Goal: Check status: Check status

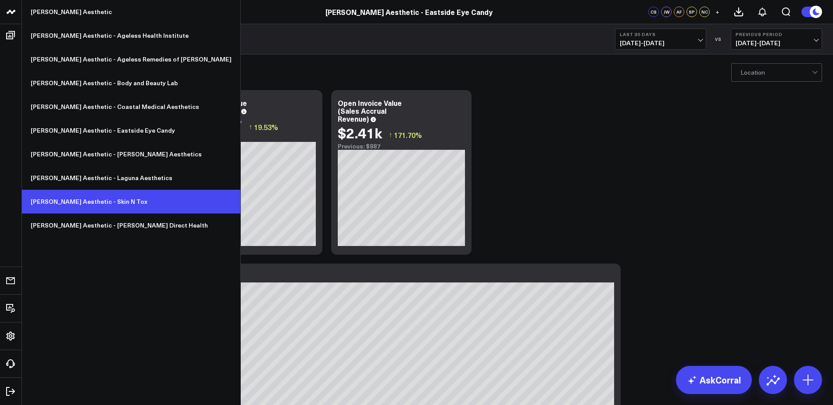
click at [84, 204] on link "[PERSON_NAME] Aesthetic - Skin N Tox" at bounding box center [131, 202] width 219 height 24
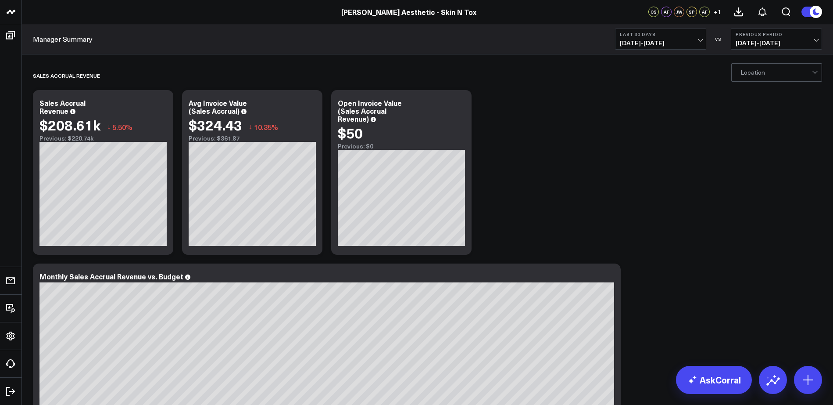
click at [666, 40] on span "07/14/25 - 08/12/25" at bounding box center [661, 43] width 82 height 7
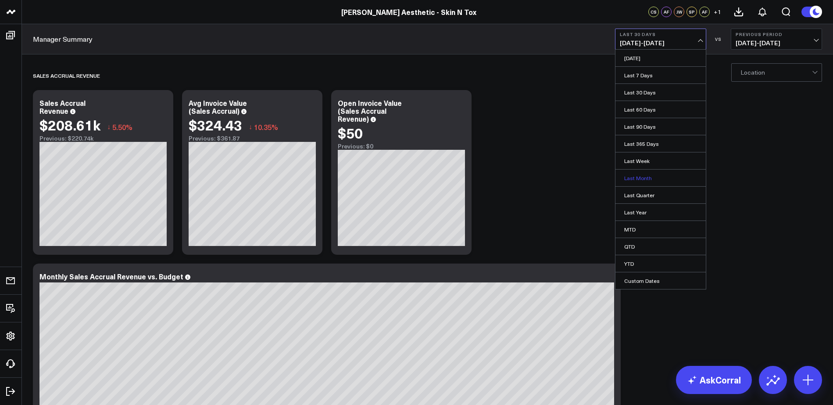
click at [645, 175] on link "Last Month" at bounding box center [661, 177] width 90 height 17
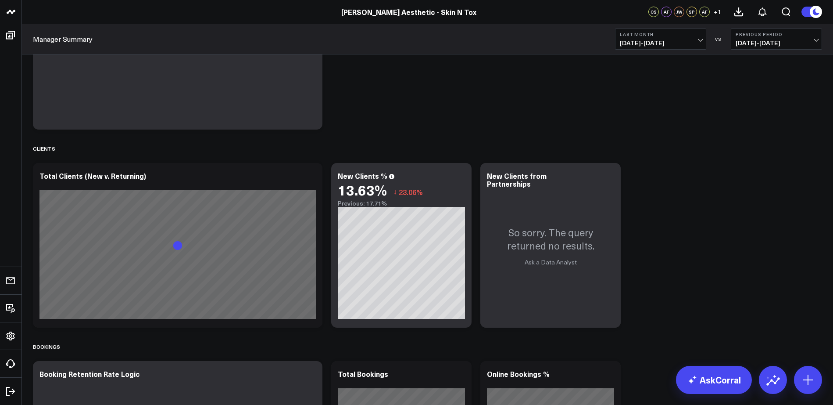
scroll to position [656, 0]
